Goal: Information Seeking & Learning: Learn about a topic

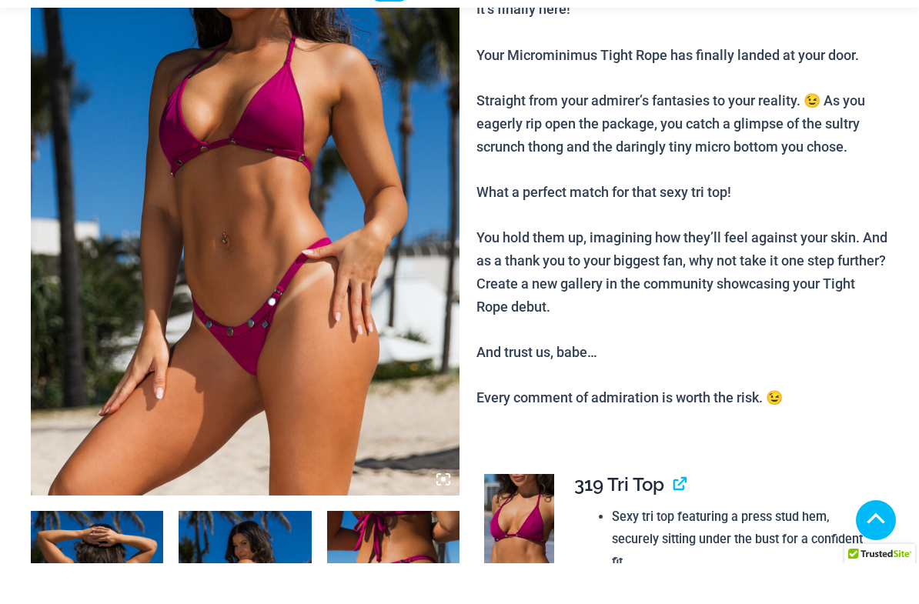
scroll to position [299, 0]
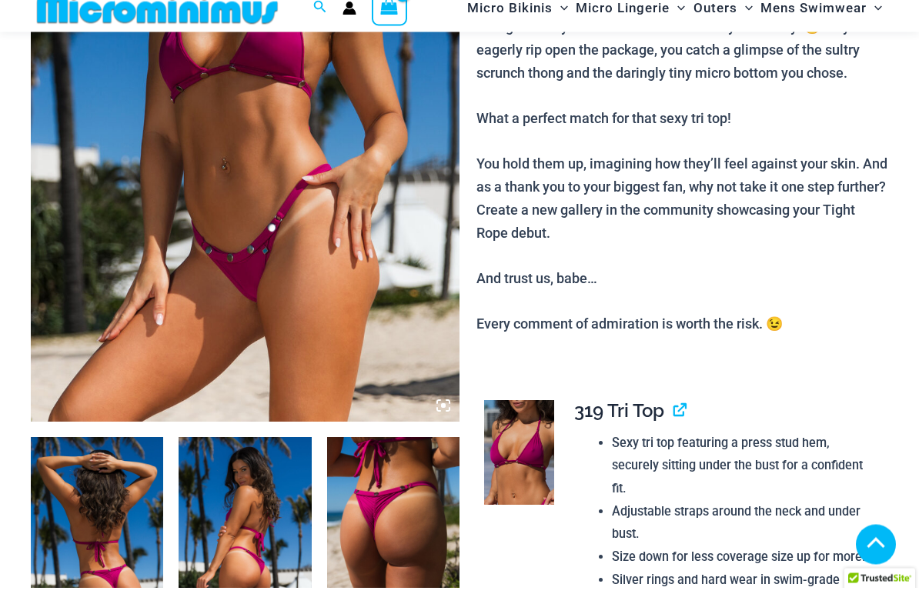
click at [279, 185] on img at bounding box center [245, 116] width 429 height 643
click at [312, 204] on img at bounding box center [245, 116] width 429 height 643
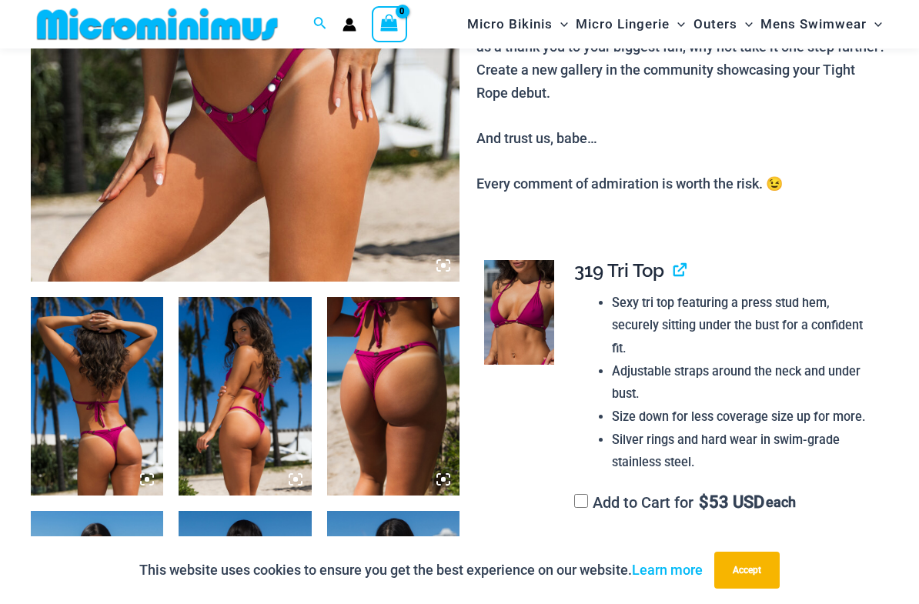
scroll to position [454, 0]
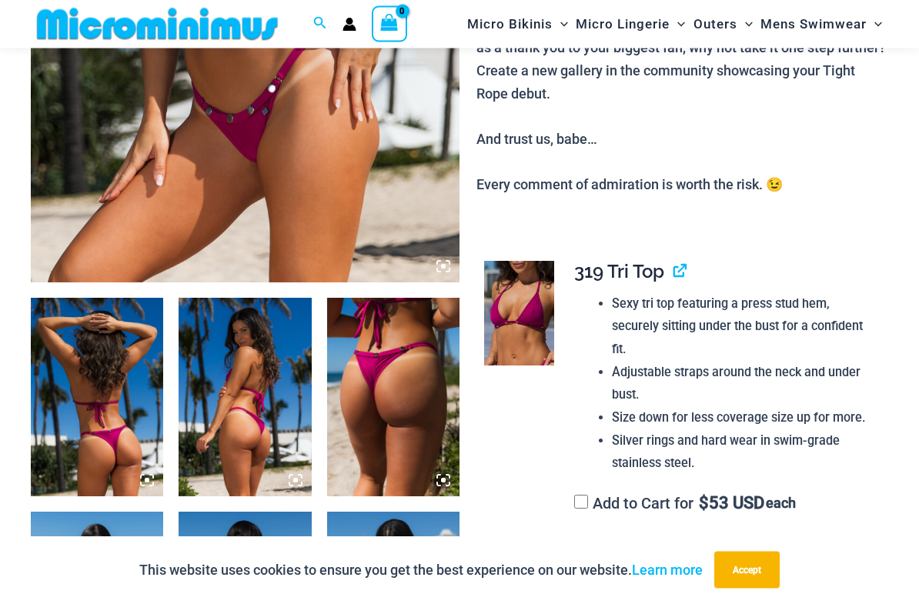
click at [439, 260] on icon at bounding box center [443, 267] width 14 height 14
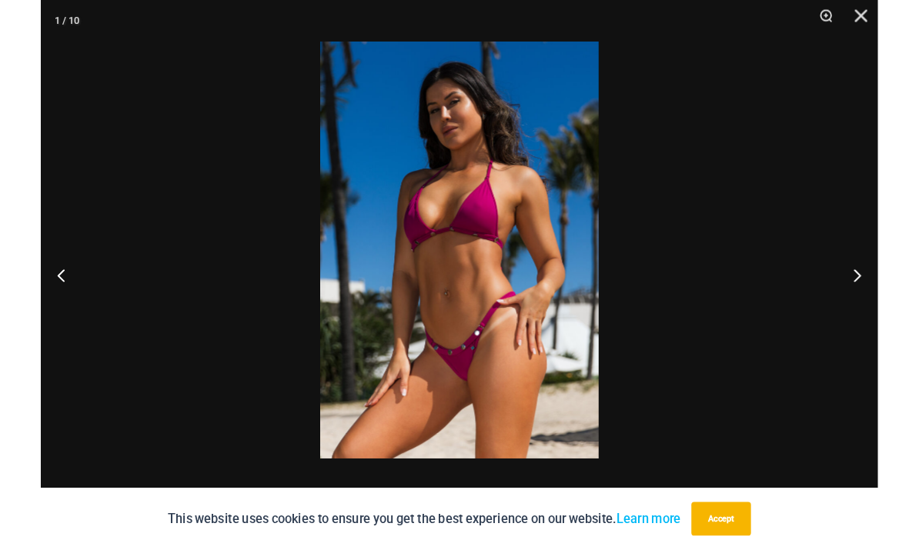
scroll to position [455, 0]
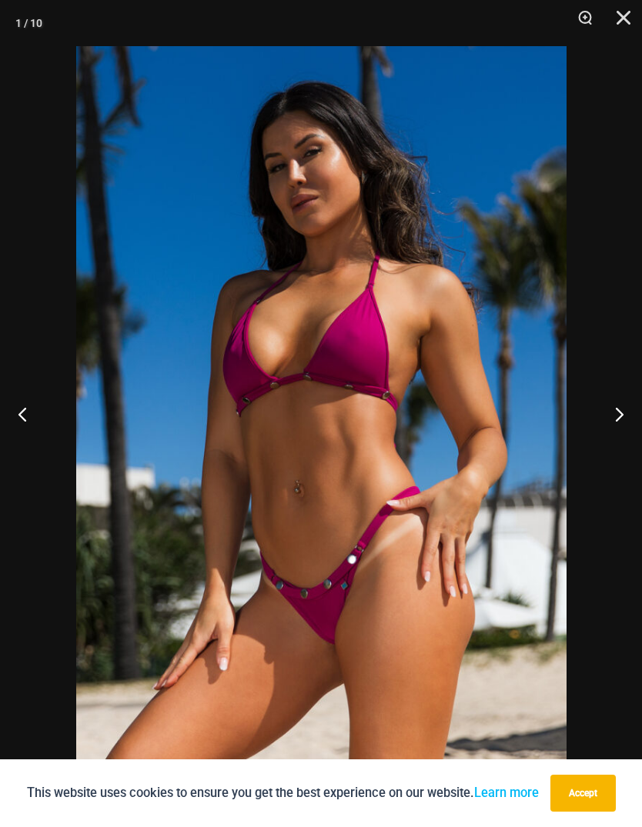
click at [616, 603] on button "Accept" at bounding box center [582, 793] width 65 height 37
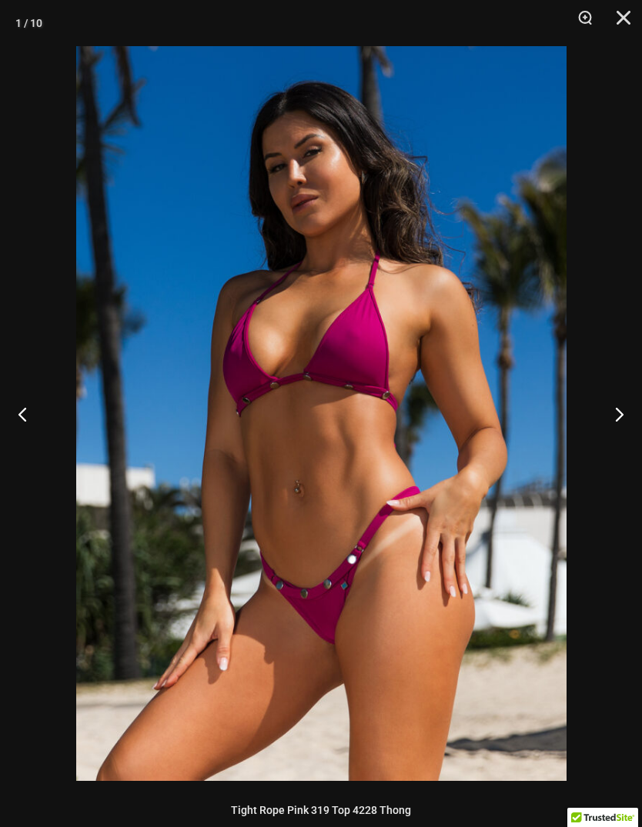
click at [629, 425] on button "Next" at bounding box center [613, 414] width 58 height 77
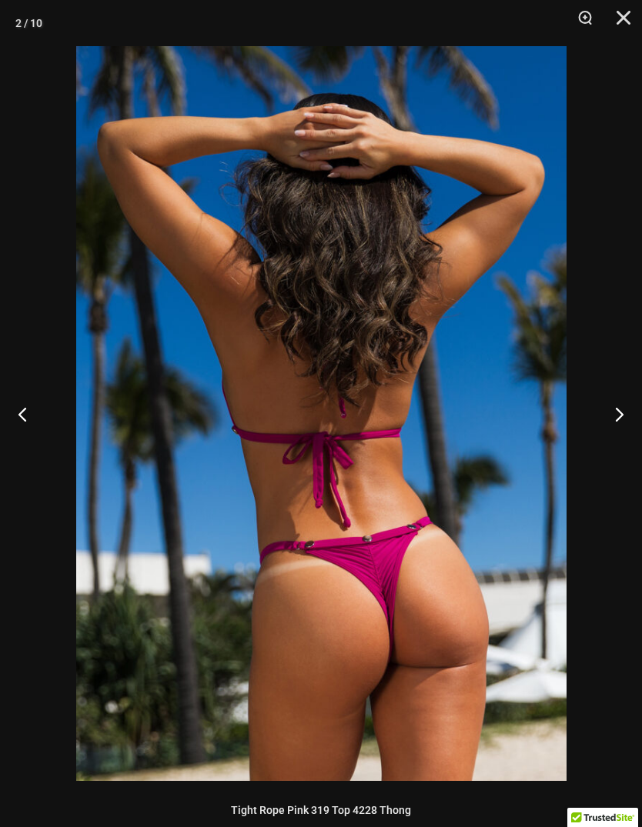
click at [616, 417] on button "Next" at bounding box center [613, 414] width 58 height 77
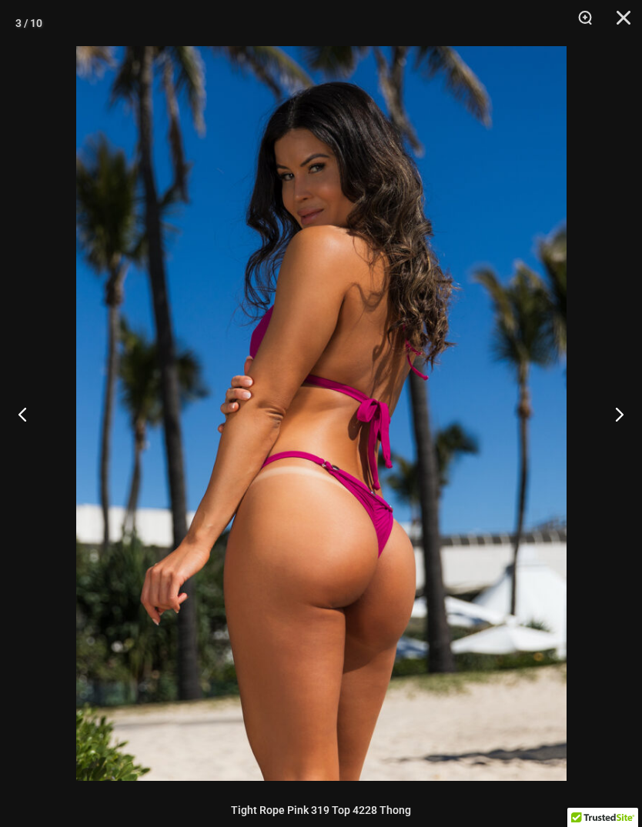
click at [616, 414] on button "Next" at bounding box center [613, 414] width 58 height 77
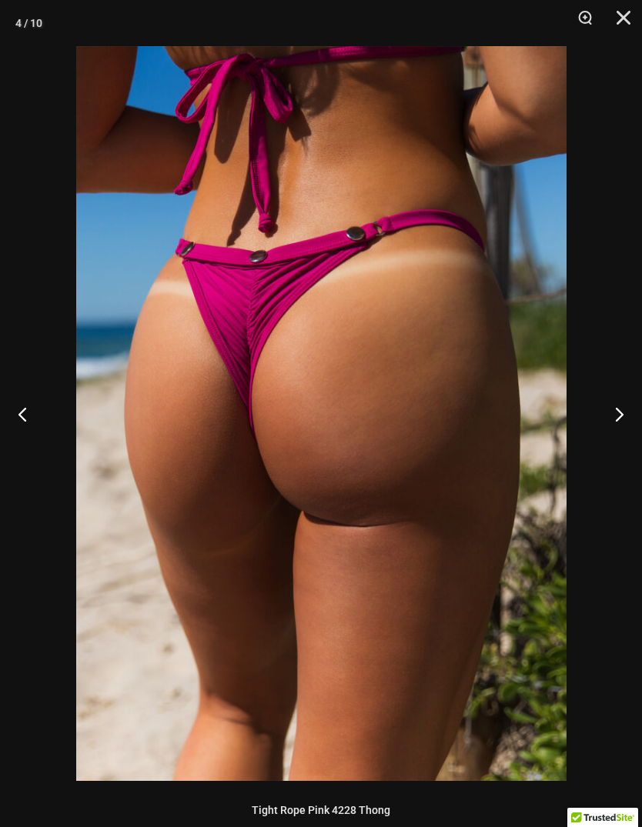
click at [613, 411] on button "Next" at bounding box center [613, 414] width 58 height 77
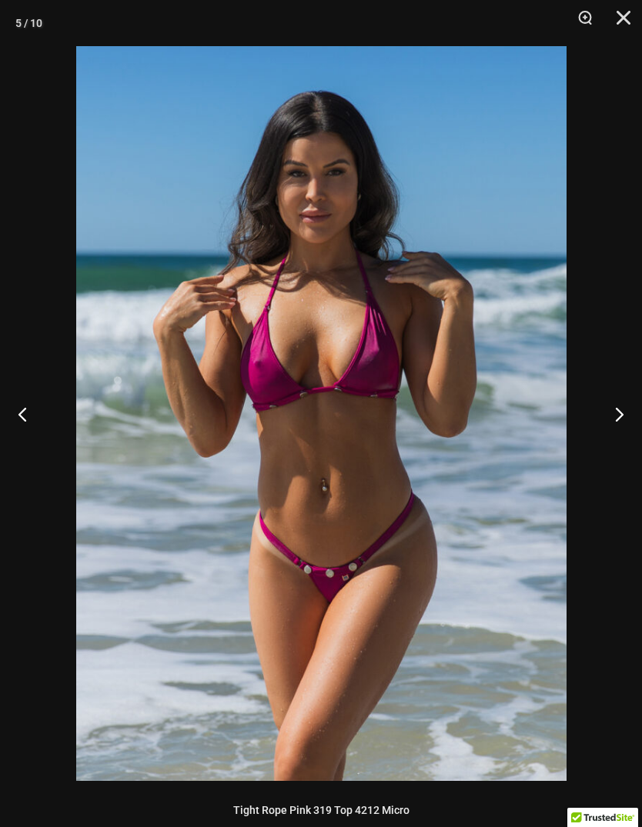
click at [616, 409] on button "Next" at bounding box center [613, 414] width 58 height 77
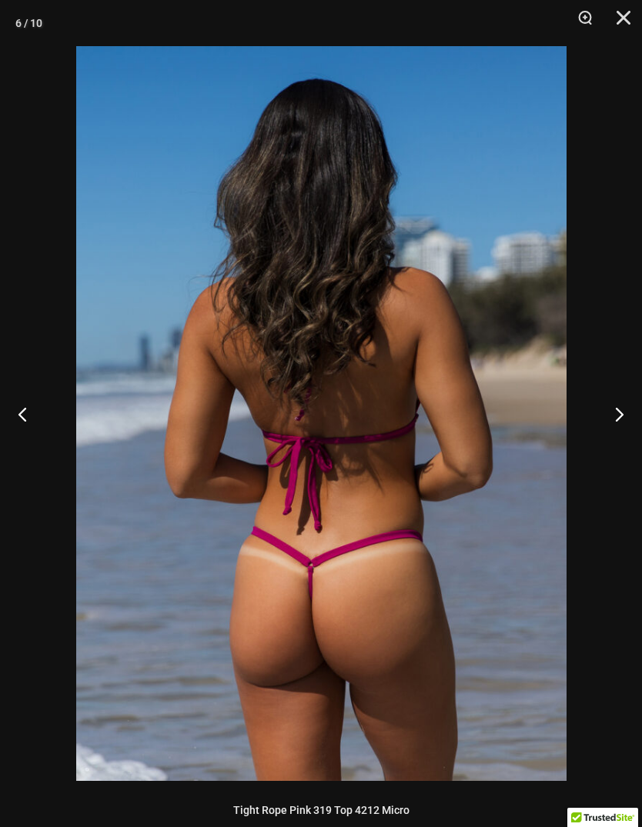
click at [616, 410] on button "Next" at bounding box center [613, 414] width 58 height 77
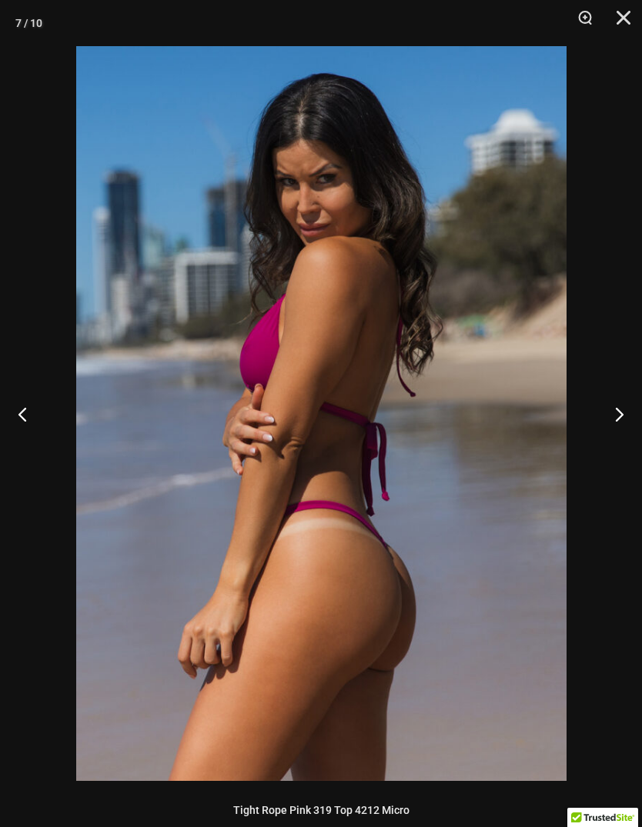
click at [615, 411] on button "Next" at bounding box center [613, 414] width 58 height 77
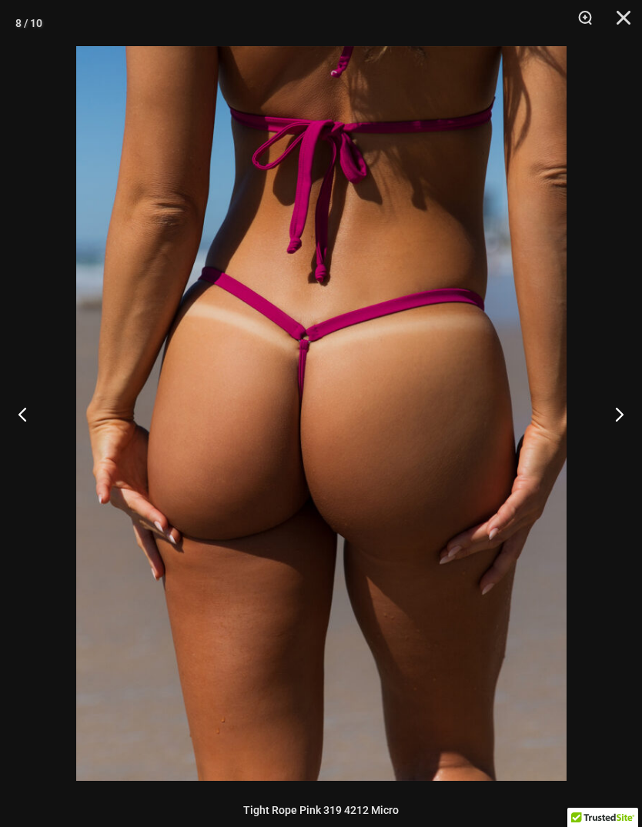
click at [614, 409] on button "Next" at bounding box center [613, 414] width 58 height 77
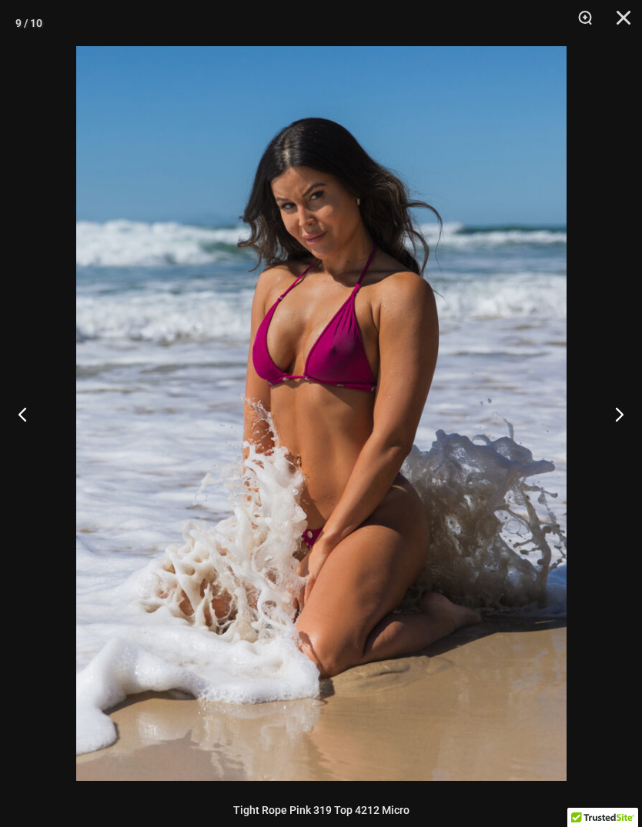
click at [614, 411] on button "Next" at bounding box center [613, 414] width 58 height 77
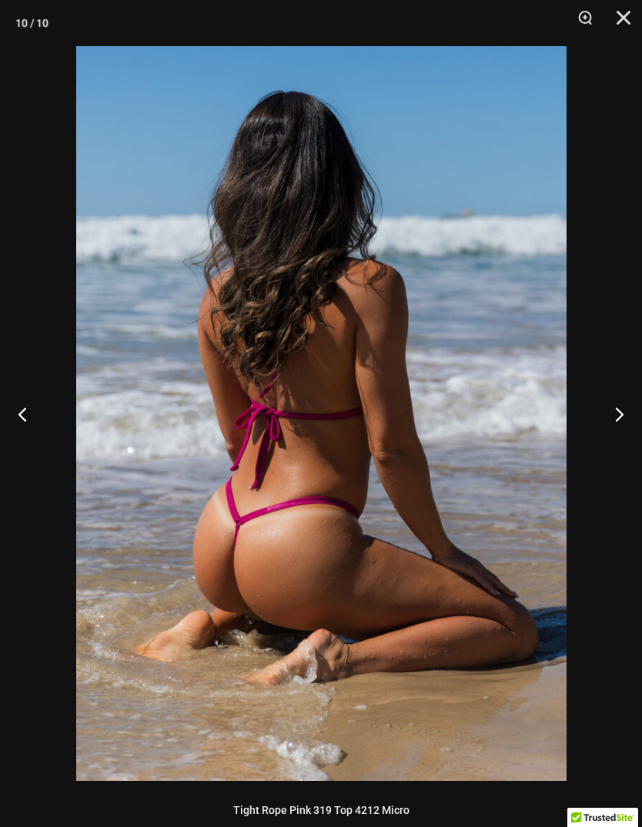
click at [615, 411] on button "Next" at bounding box center [613, 414] width 58 height 77
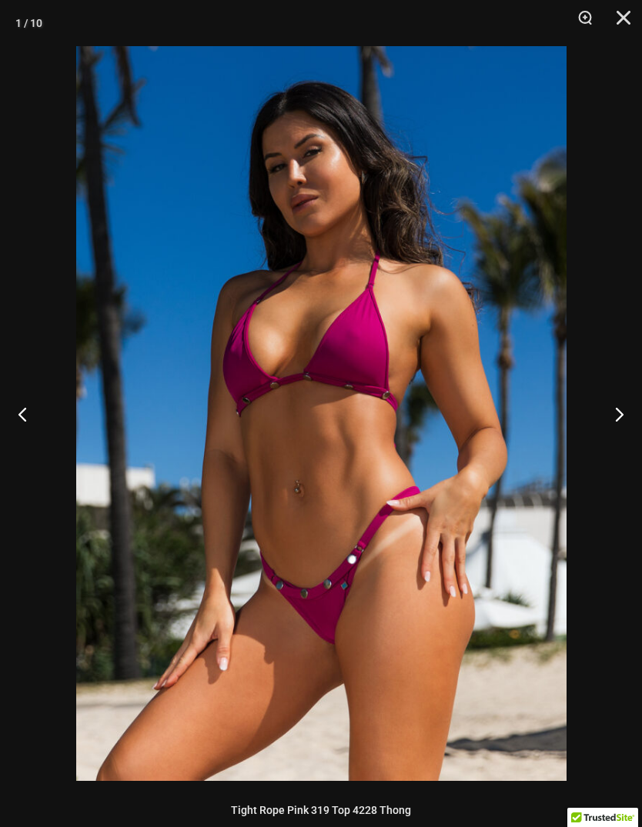
click at [616, 412] on button "Next" at bounding box center [613, 414] width 58 height 77
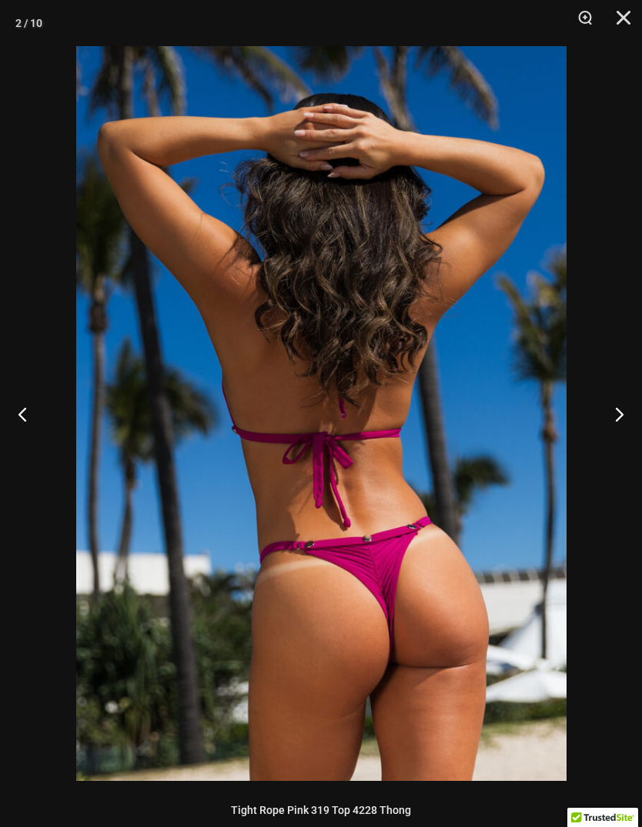
click at [616, 412] on button "Next" at bounding box center [613, 414] width 58 height 77
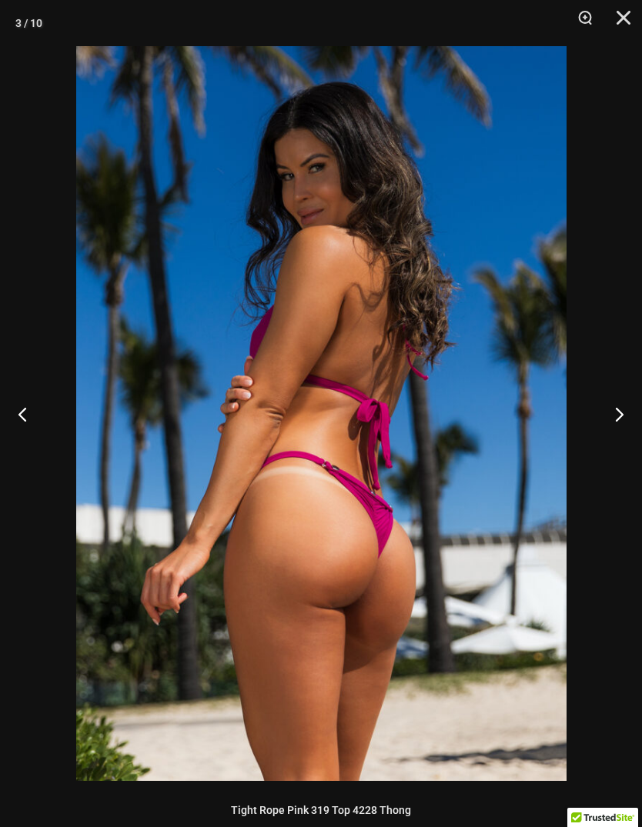
click at [613, 412] on button "Next" at bounding box center [613, 414] width 58 height 77
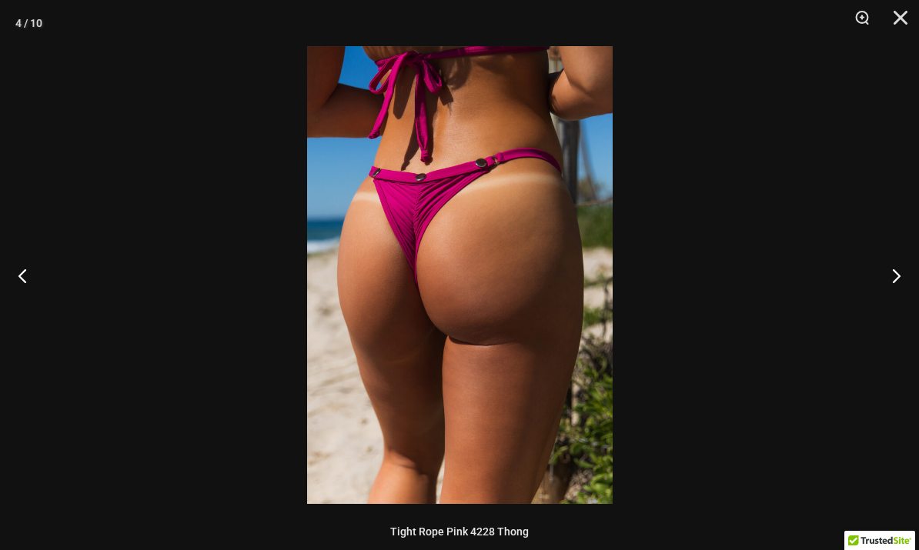
click at [896, 28] on button "Close" at bounding box center [895, 23] width 38 height 46
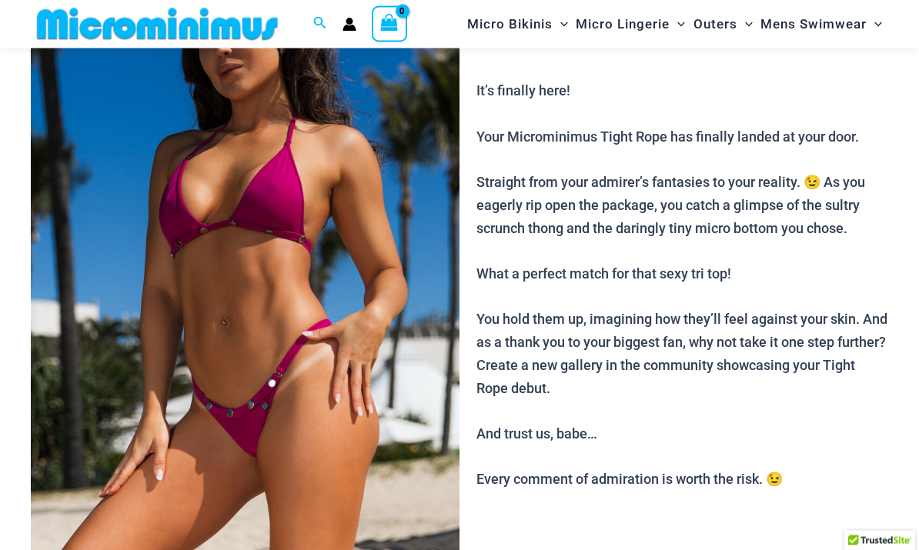
scroll to position [156, 0]
